Goal: Entertainment & Leisure: Consume media (video, audio)

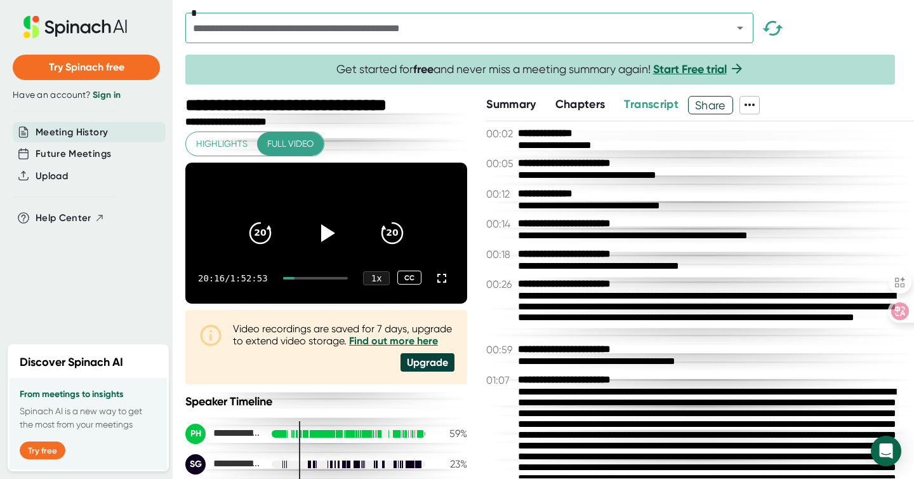
scroll to position [3211, 0]
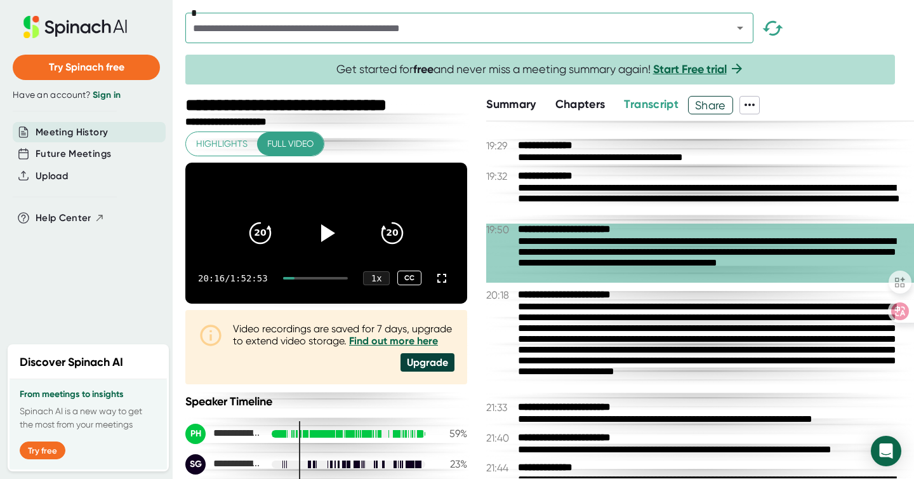
click at [583, 331] on div "**********" at bounding box center [716, 348] width 396 height 94
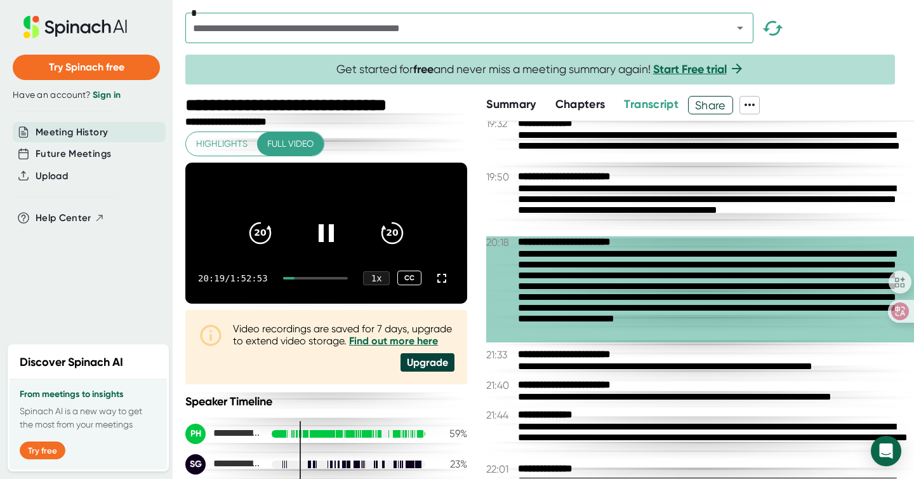
scroll to position [3267, 0]
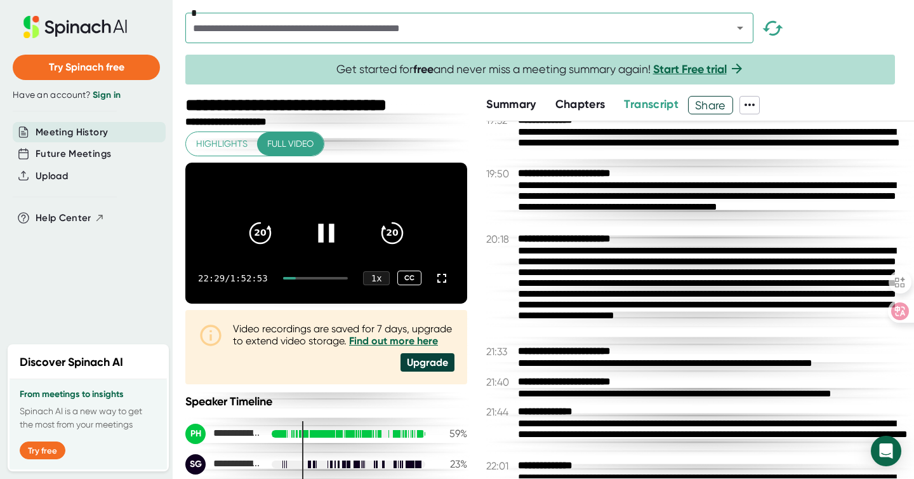
click at [329, 241] on icon at bounding box center [326, 232] width 16 height 18
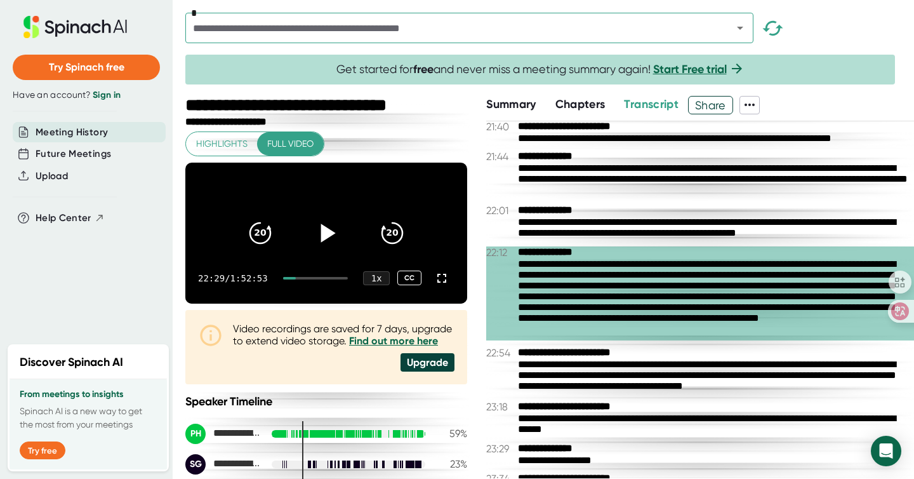
scroll to position [3545, 0]
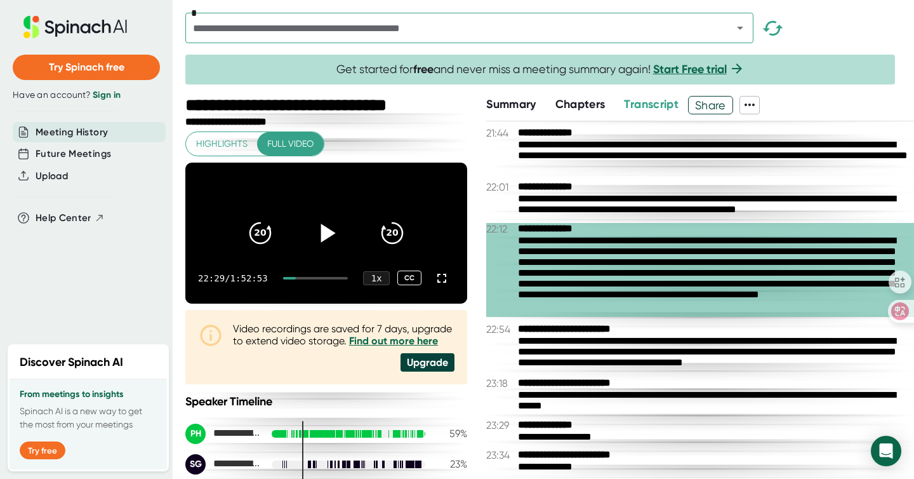
click at [652, 292] on div "**********" at bounding box center [716, 276] width 396 height 83
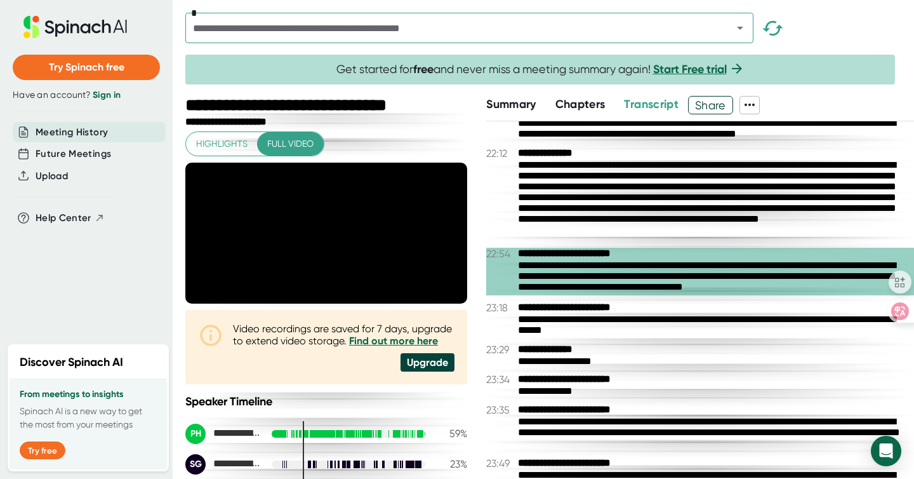
scroll to position [3623, 0]
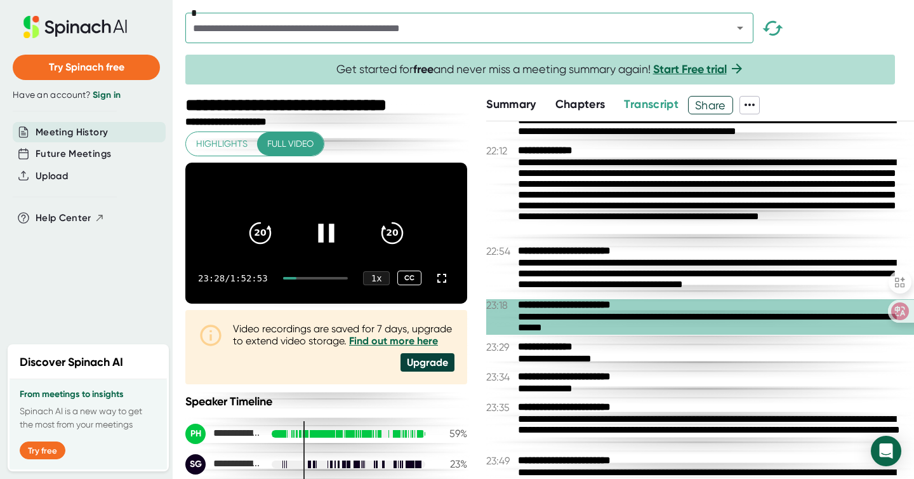
click at [329, 239] on icon at bounding box center [326, 232] width 16 height 18
click at [338, 237] on icon at bounding box center [326, 232] width 32 height 32
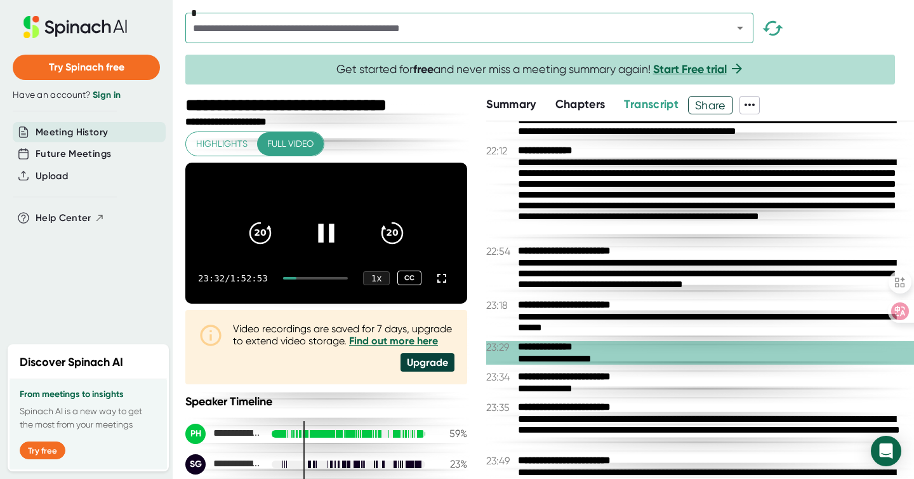
click at [335, 248] on icon at bounding box center [326, 232] width 32 height 32
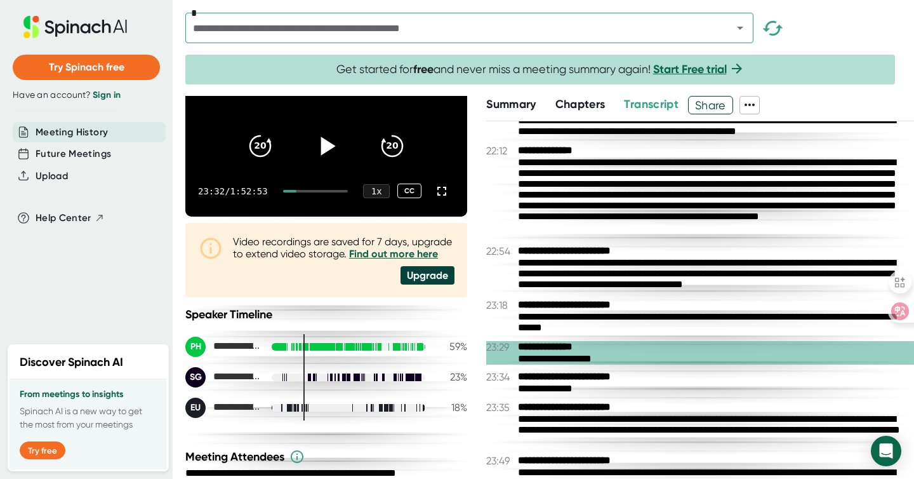
scroll to position [73, 0]
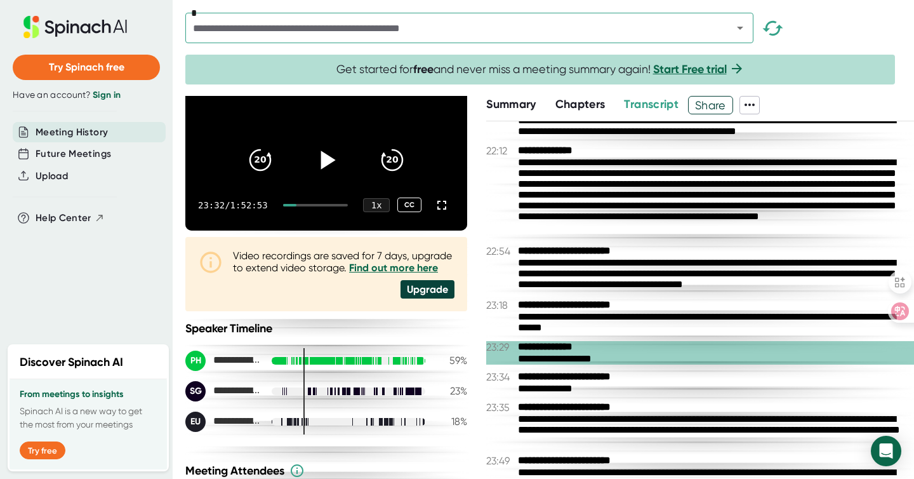
click at [324, 164] on icon at bounding box center [328, 159] width 15 height 18
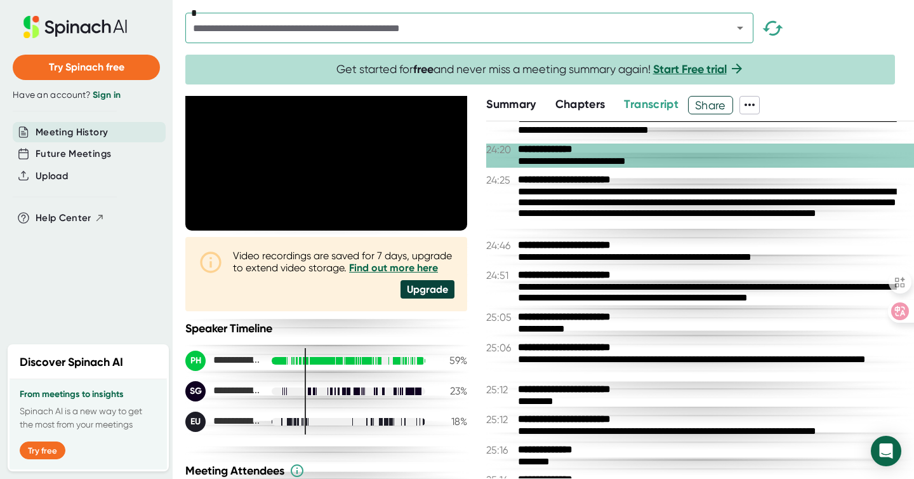
scroll to position [4069, 0]
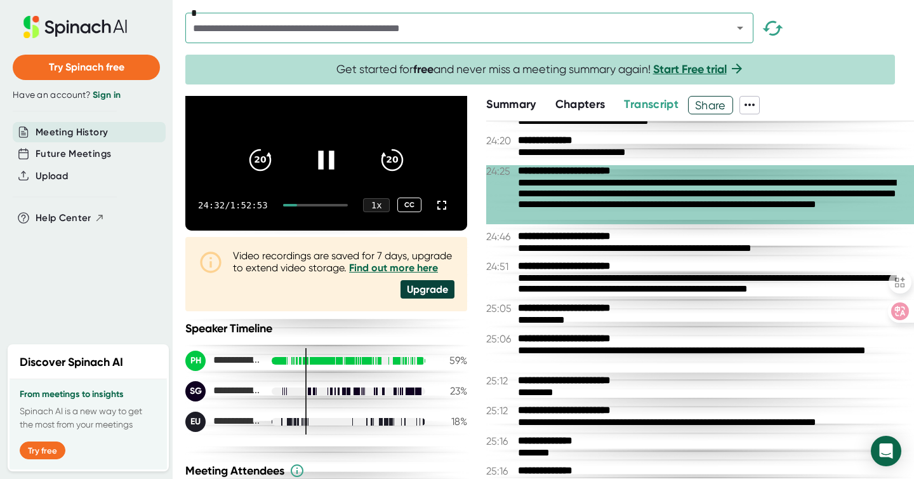
click at [328, 161] on icon at bounding box center [326, 159] width 32 height 32
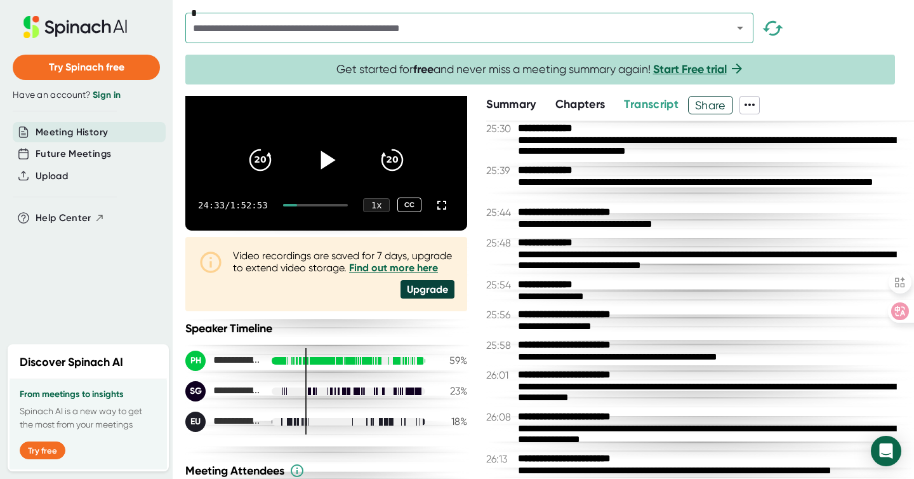
scroll to position [4603, 0]
